Goal: Communication & Community: Answer question/provide support

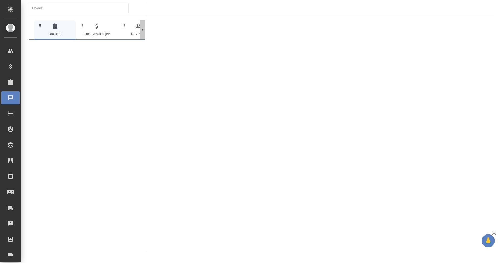
click at [143, 30] on icon at bounding box center [143, 30] width 2 height 3
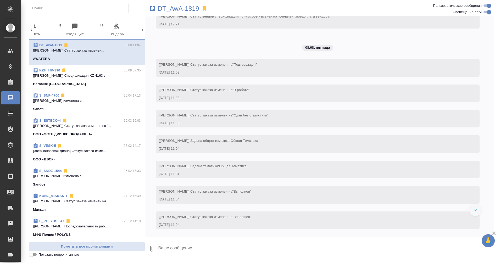
scroll to position [371, 0]
click at [143, 30] on icon at bounding box center [143, 30] width 2 height 3
click at [143, 30] on div "0 Заказы 0 Спецификации 0 Клиенты 0 Входящие 0 Тендеры 0 Исполнители 0 Подбор и…" at bounding box center [87, 29] width 116 height 19
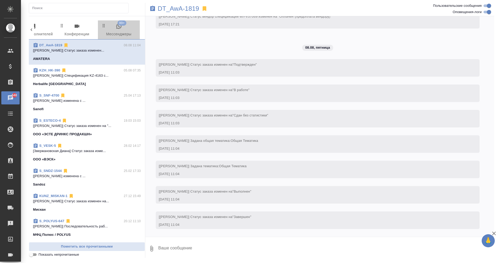
click at [122, 31] on span "99+ Мессенджеры" at bounding box center [119, 30] width 36 height 14
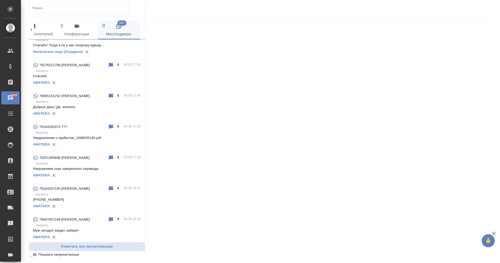
scroll to position [0, 0]
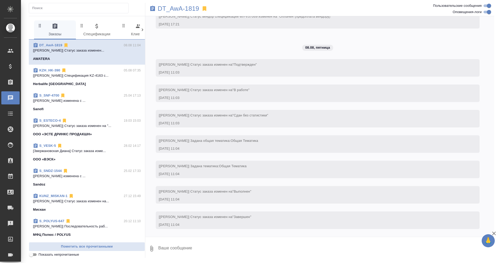
scroll to position [371, 0]
click at [142, 30] on icon at bounding box center [143, 30] width 2 height 3
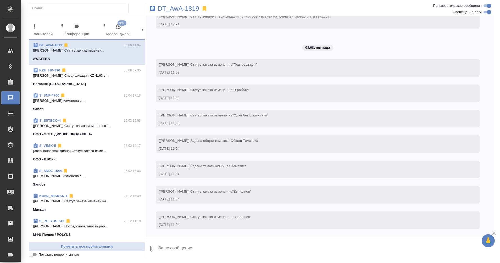
click at [142, 30] on icon at bounding box center [143, 30] width 2 height 3
click at [117, 31] on span "99+ Мессенджеры" at bounding box center [119, 30] width 36 height 14
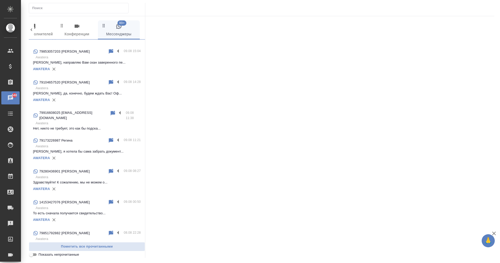
scroll to position [0, 0]
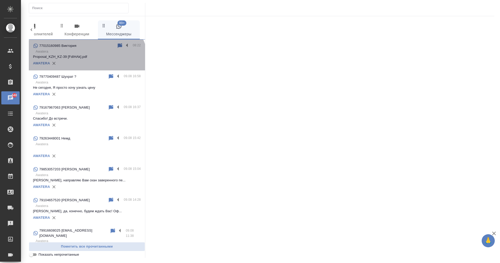
click at [86, 65] on div "AWATERA" at bounding box center [87, 63] width 108 height 8
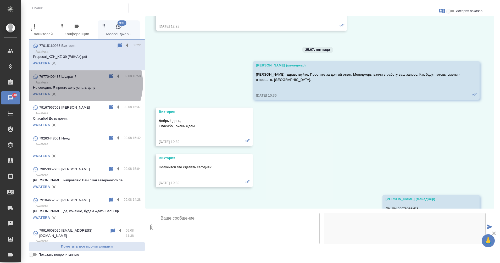
click at [83, 84] on p "Awatera" at bounding box center [88, 82] width 105 height 5
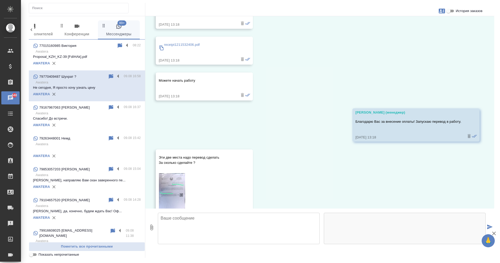
scroll to position [616, 0]
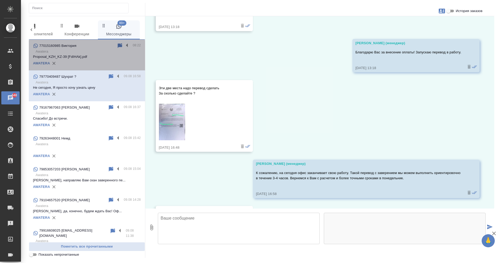
click at [93, 55] on p "Proposal_KZH_KZ-39 [FdIHAk].pdf" at bounding box center [87, 56] width 108 height 5
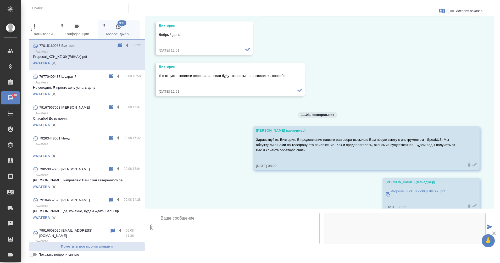
scroll to position [1016, 0]
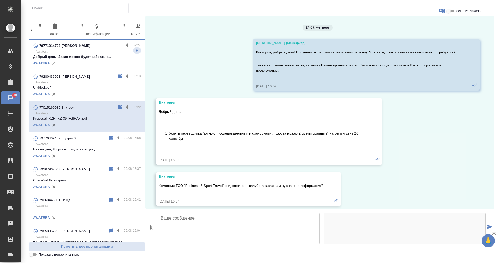
scroll to position [1016, 0]
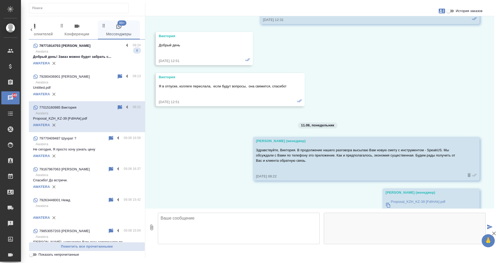
click at [77, 60] on div "AWATERA" at bounding box center [87, 63] width 108 height 8
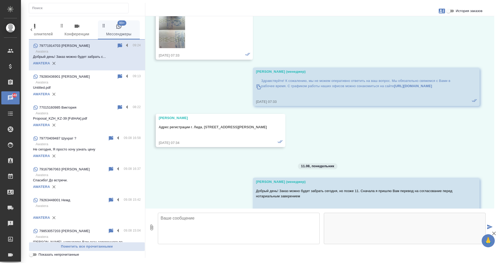
scroll to position [663, 0]
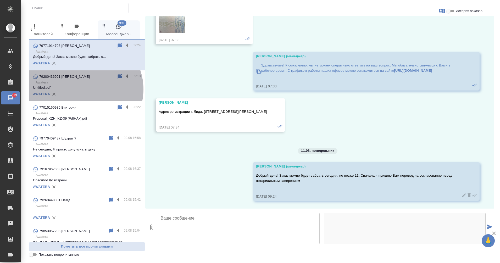
click at [84, 89] on p "Untitled.pdf" at bounding box center [87, 87] width 108 height 5
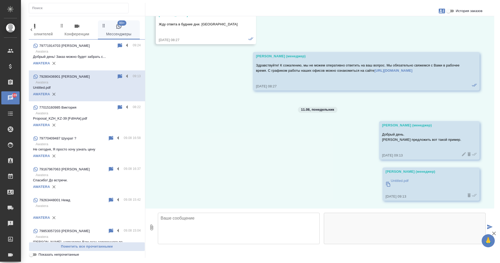
scroll to position [635, 0]
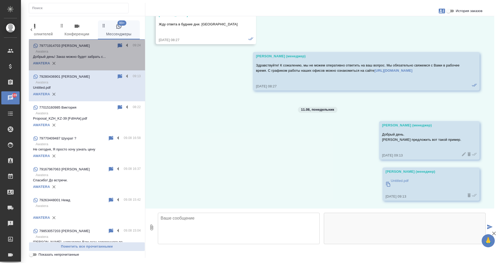
click at [97, 54] on p "Awatera" at bounding box center [88, 51] width 105 height 5
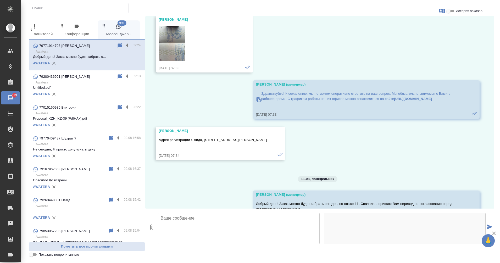
scroll to position [663, 0]
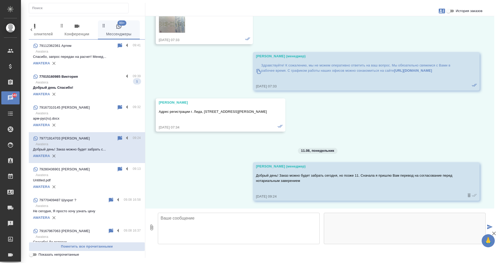
click at [79, 86] on p "Добрый день Спасибо!" at bounding box center [87, 87] width 108 height 5
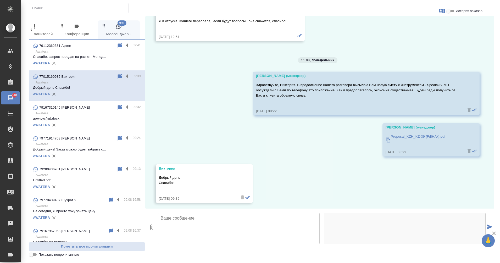
scroll to position [1083, 0]
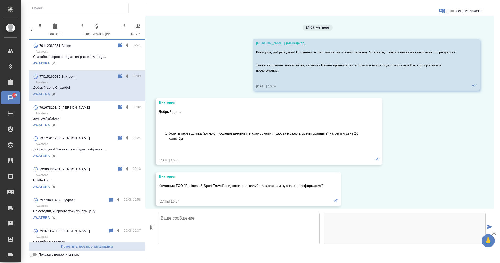
scroll to position [1083, 0]
